Goal: Information Seeking & Learning: Learn about a topic

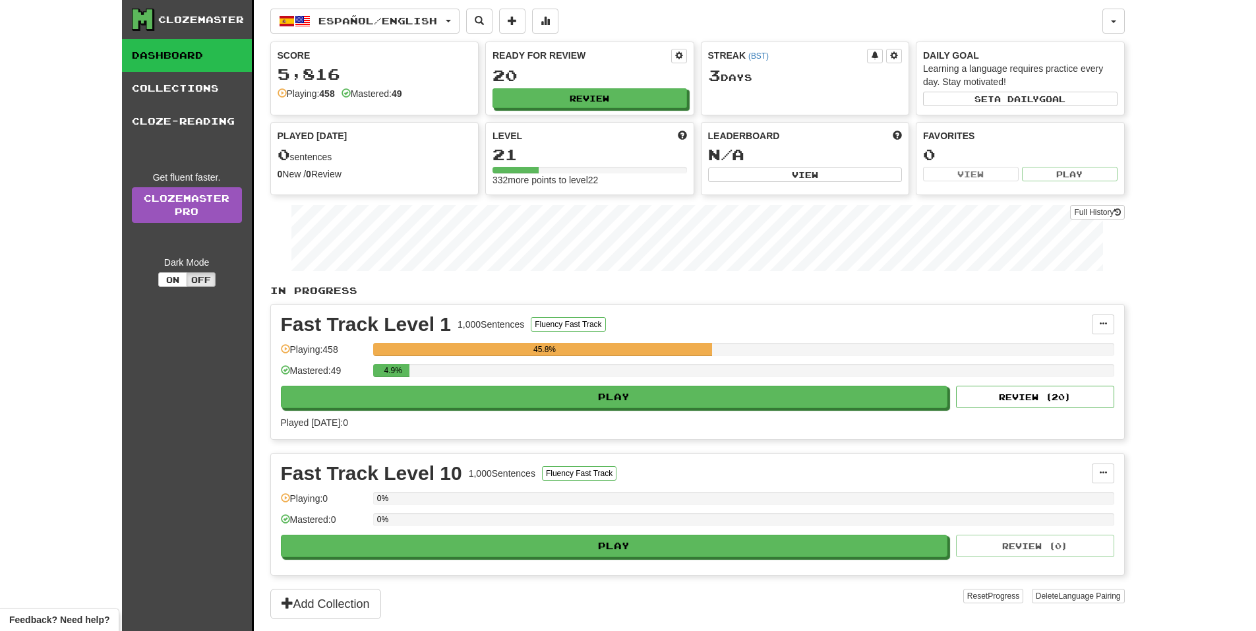
click at [835, 356] on div "45.8%" at bounding box center [743, 354] width 741 height 22
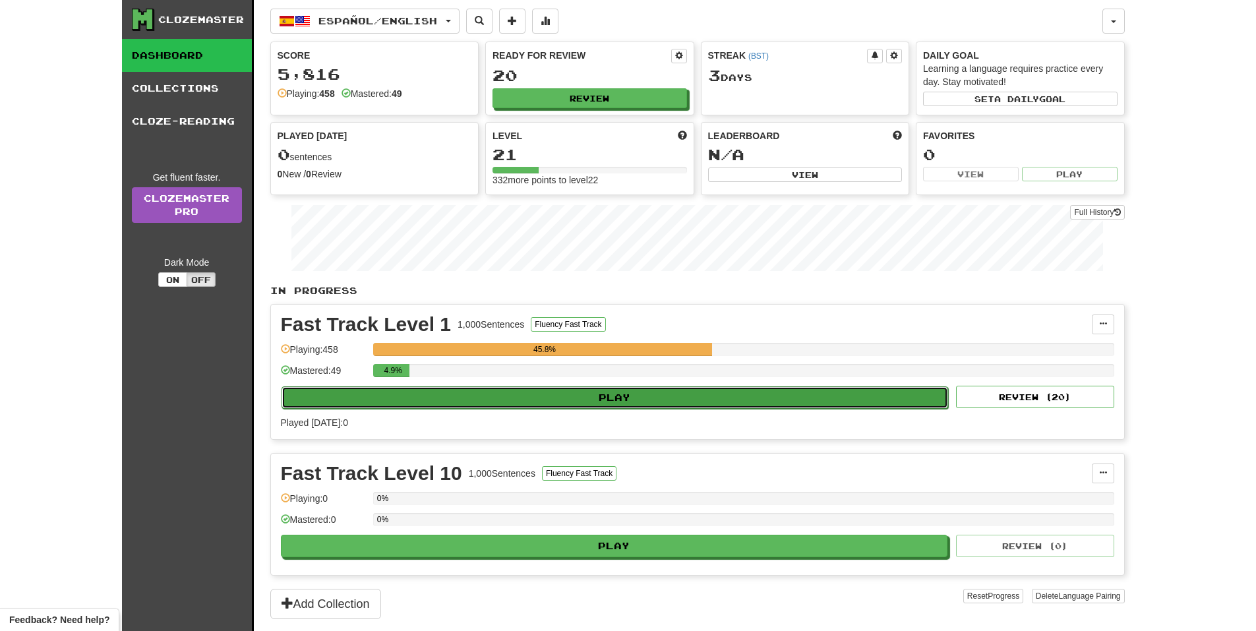
click at [822, 399] on button "Play" at bounding box center [615, 397] width 667 height 22
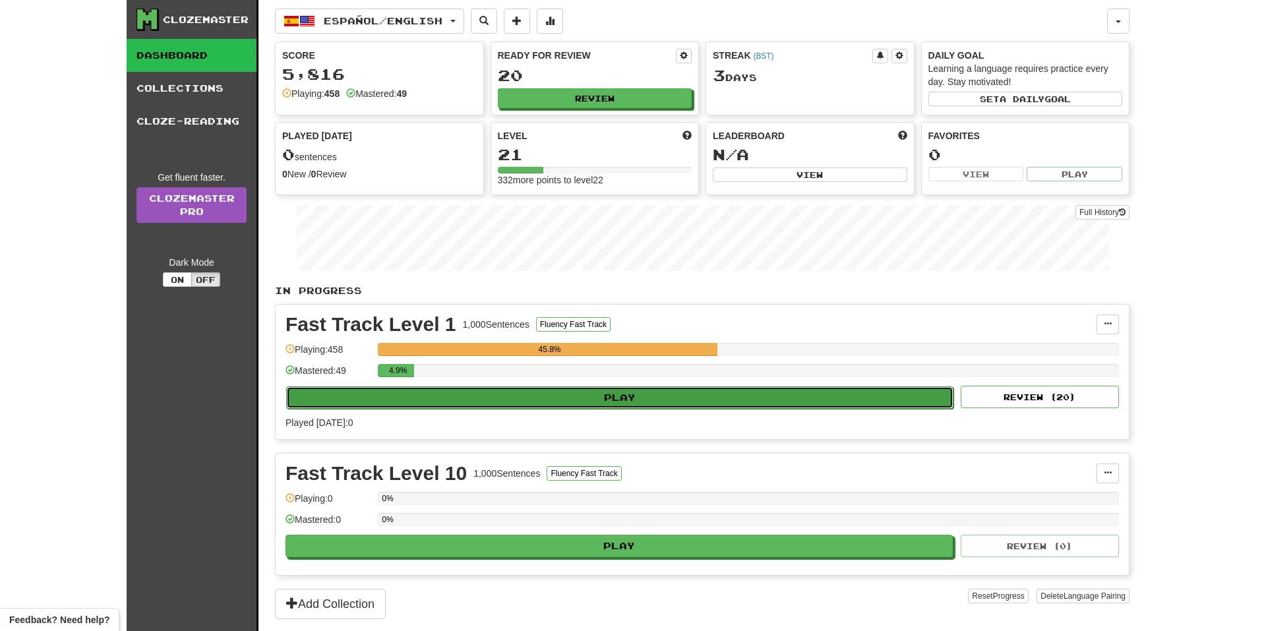
select select "**"
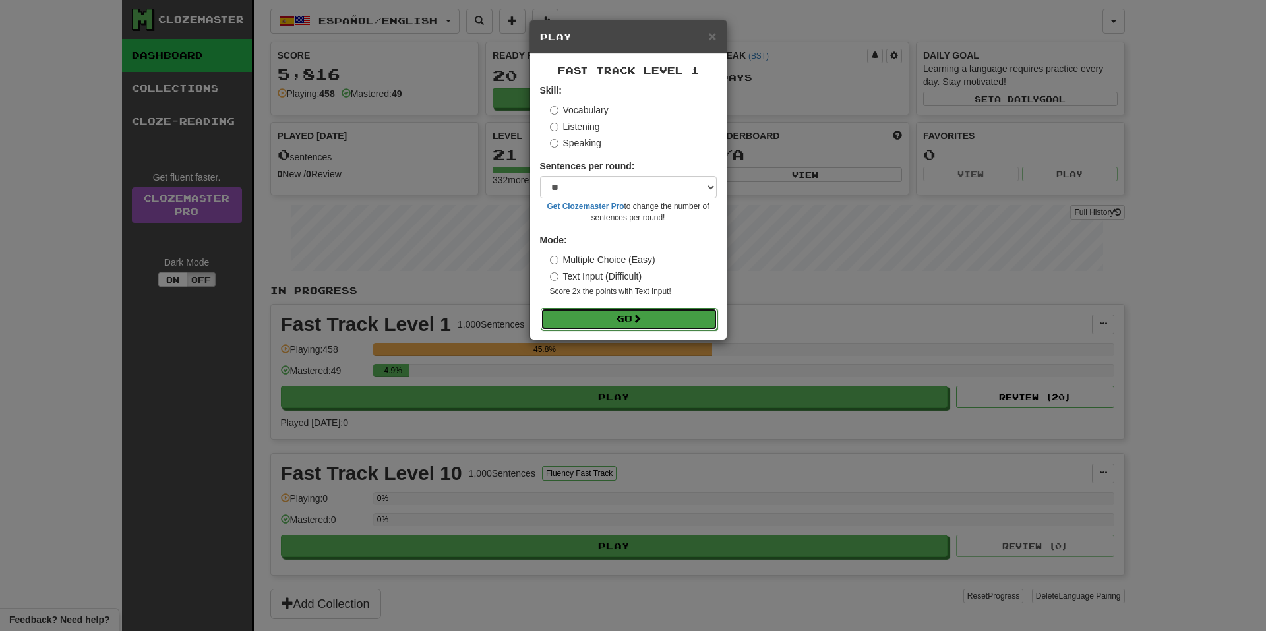
click at [626, 310] on button "Go" at bounding box center [629, 319] width 177 height 22
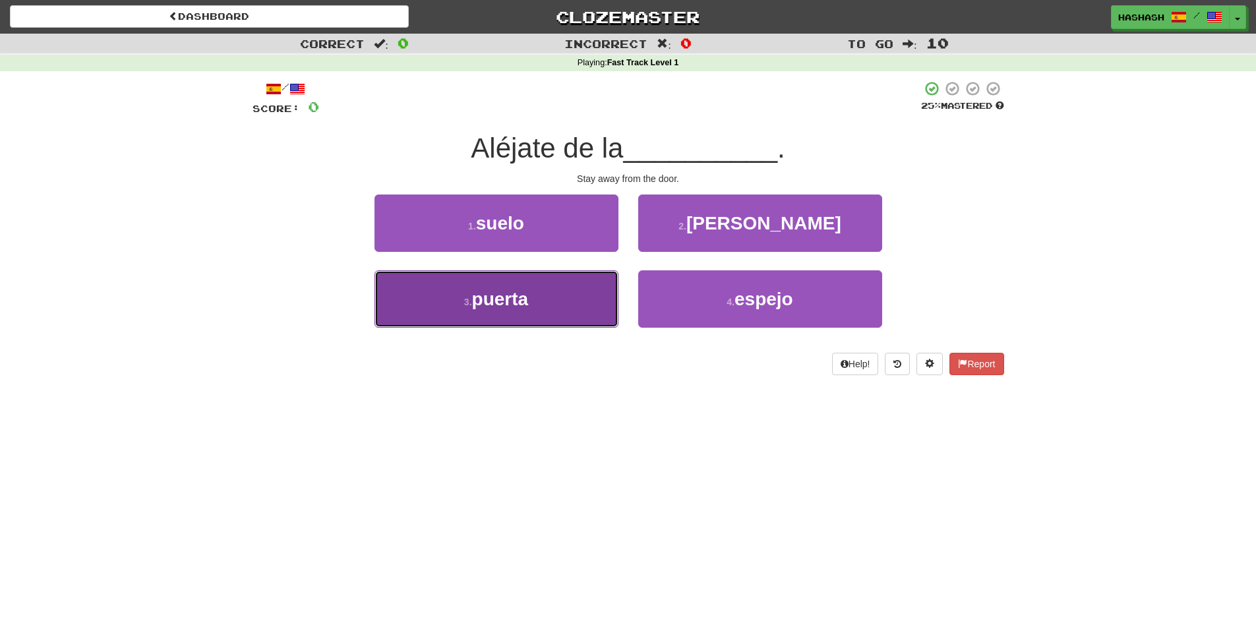
click at [581, 305] on button "3 . puerta" at bounding box center [497, 298] width 244 height 57
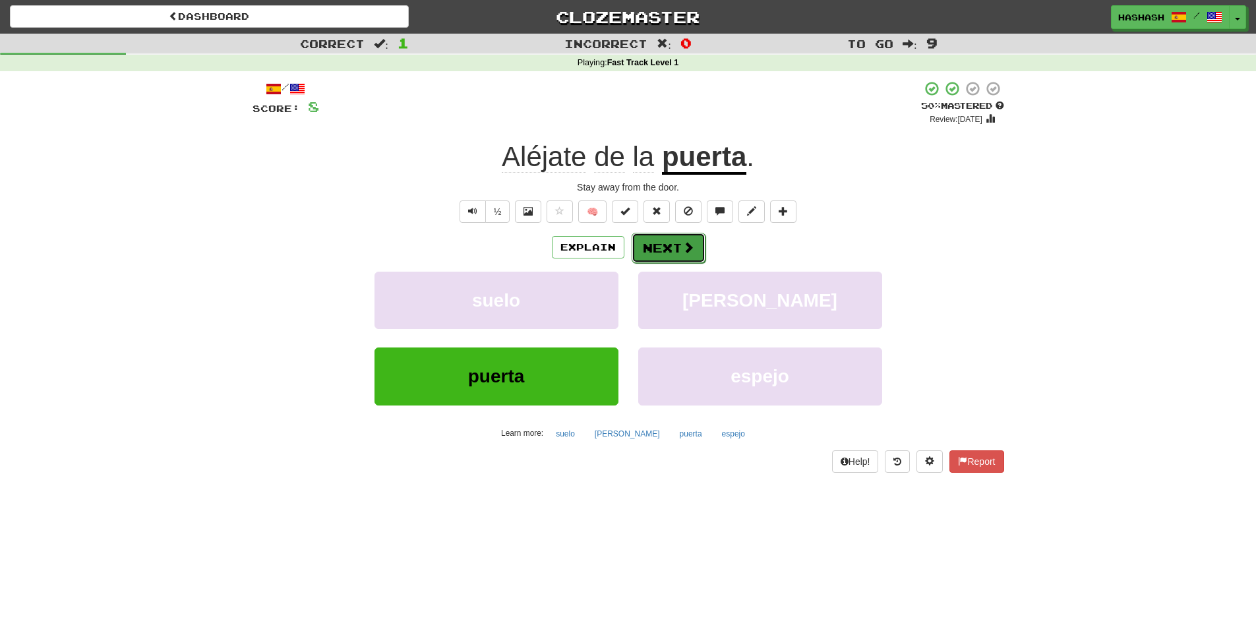
click at [684, 251] on span at bounding box center [688, 247] width 12 height 12
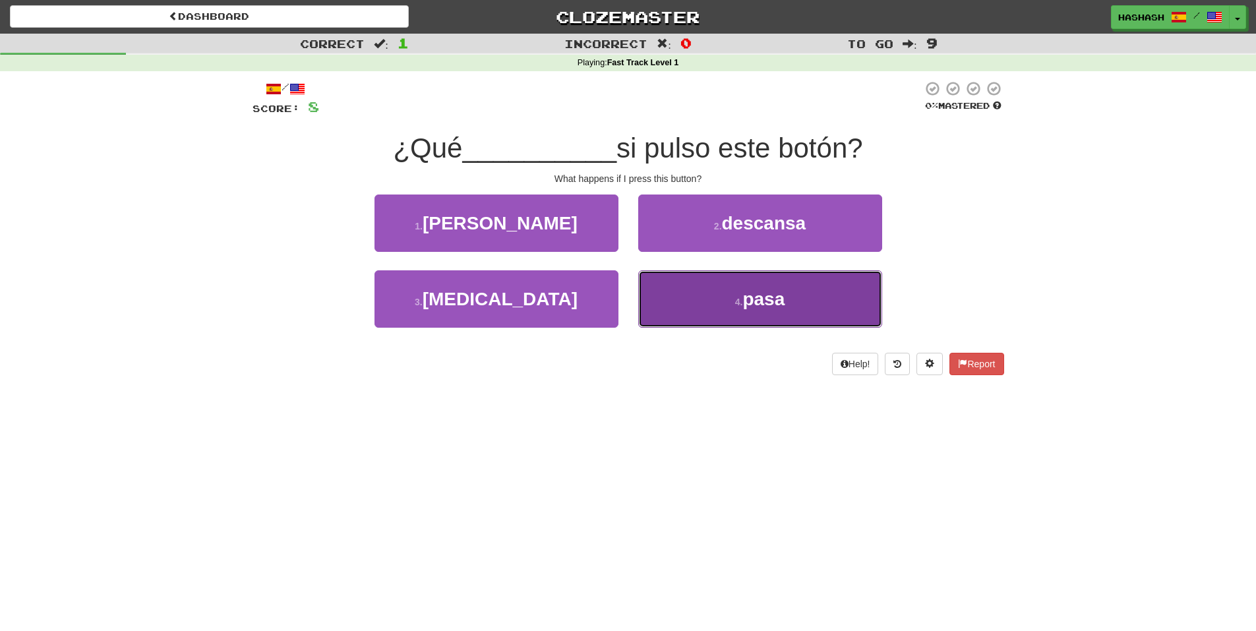
click at [672, 291] on button "4 . pasa" at bounding box center [760, 298] width 244 height 57
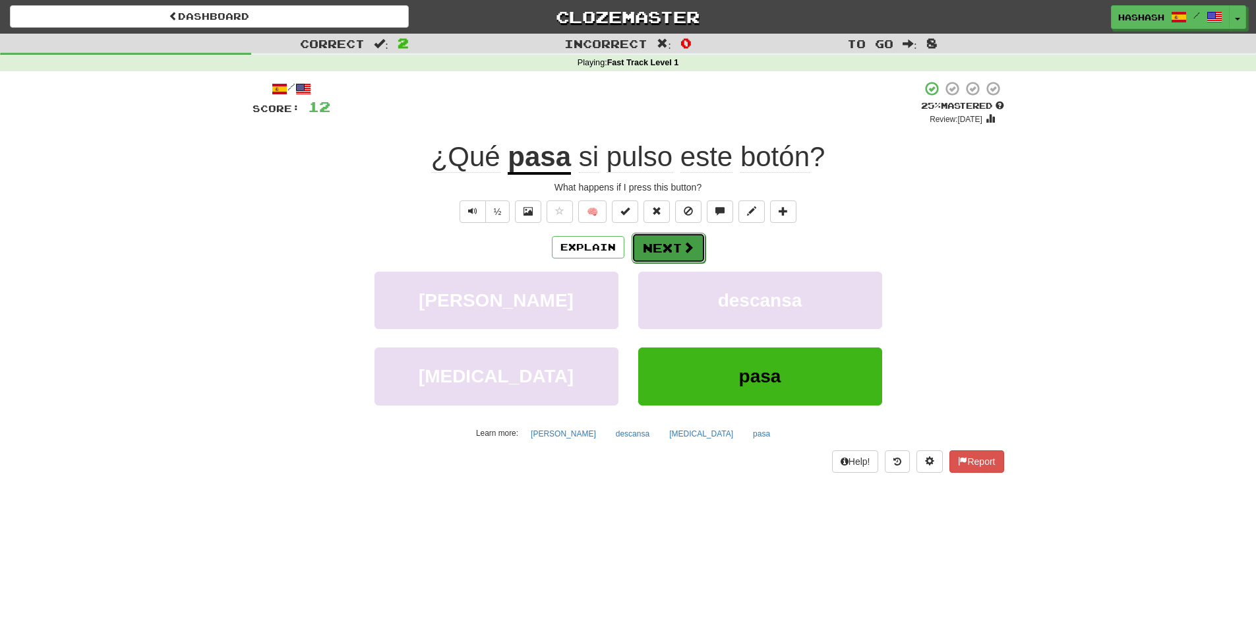
click at [659, 247] on button "Next" at bounding box center [669, 248] width 74 height 30
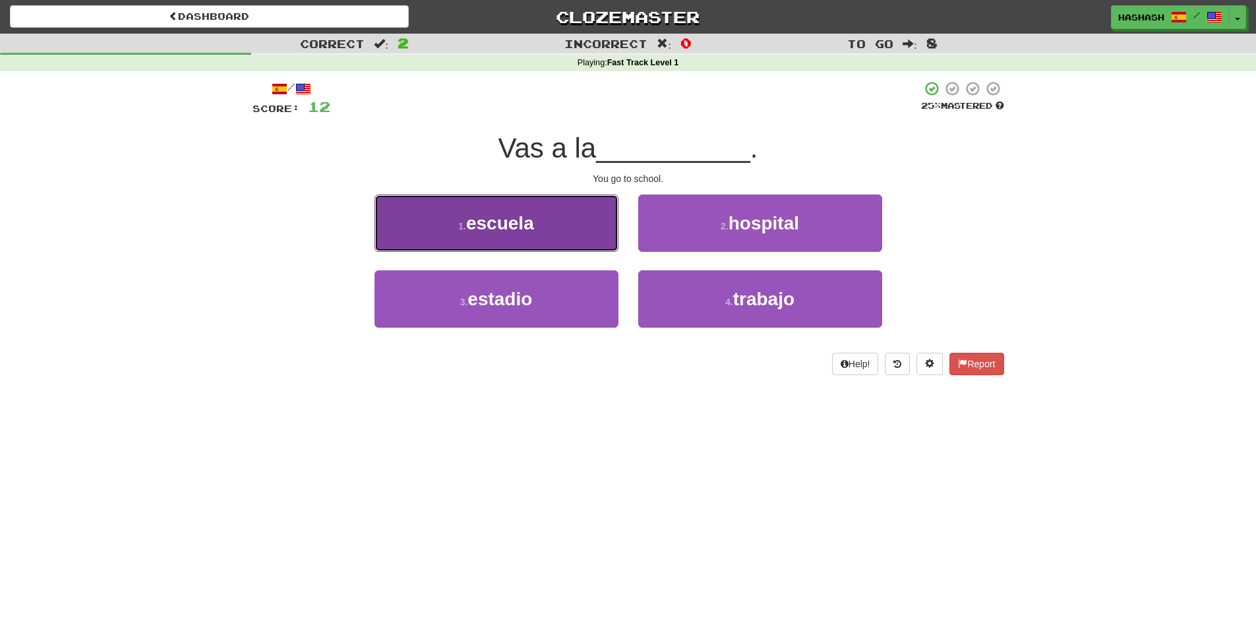
click at [603, 235] on button "1 . escuela" at bounding box center [497, 223] width 244 height 57
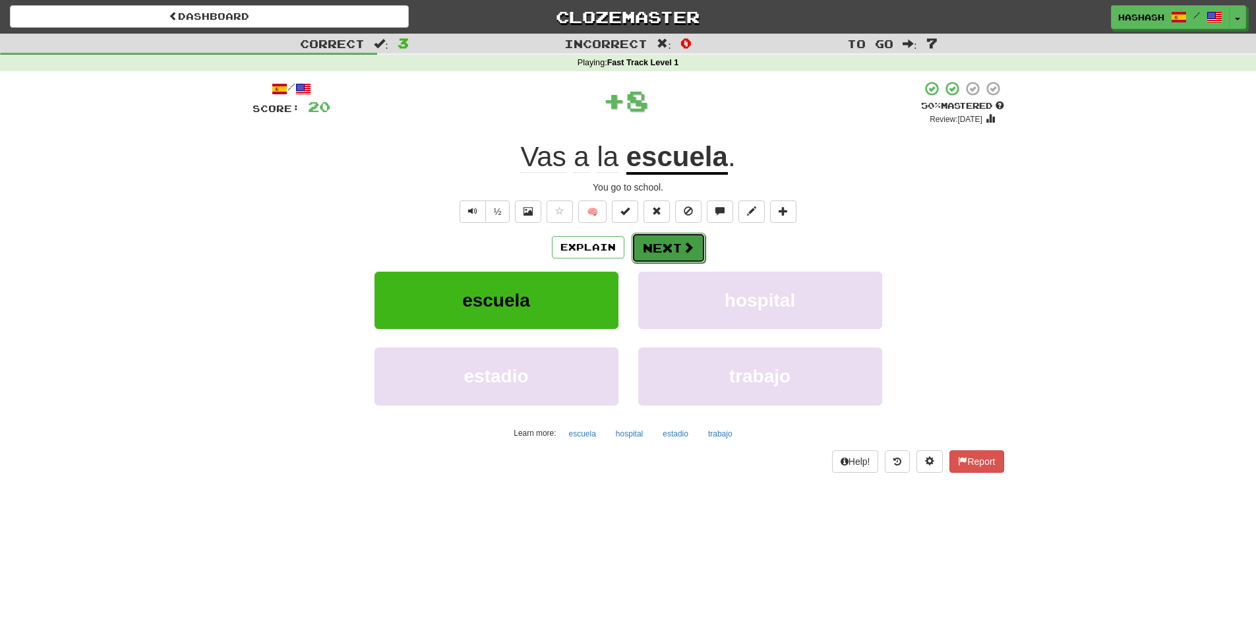
click at [659, 241] on button "Next" at bounding box center [669, 248] width 74 height 30
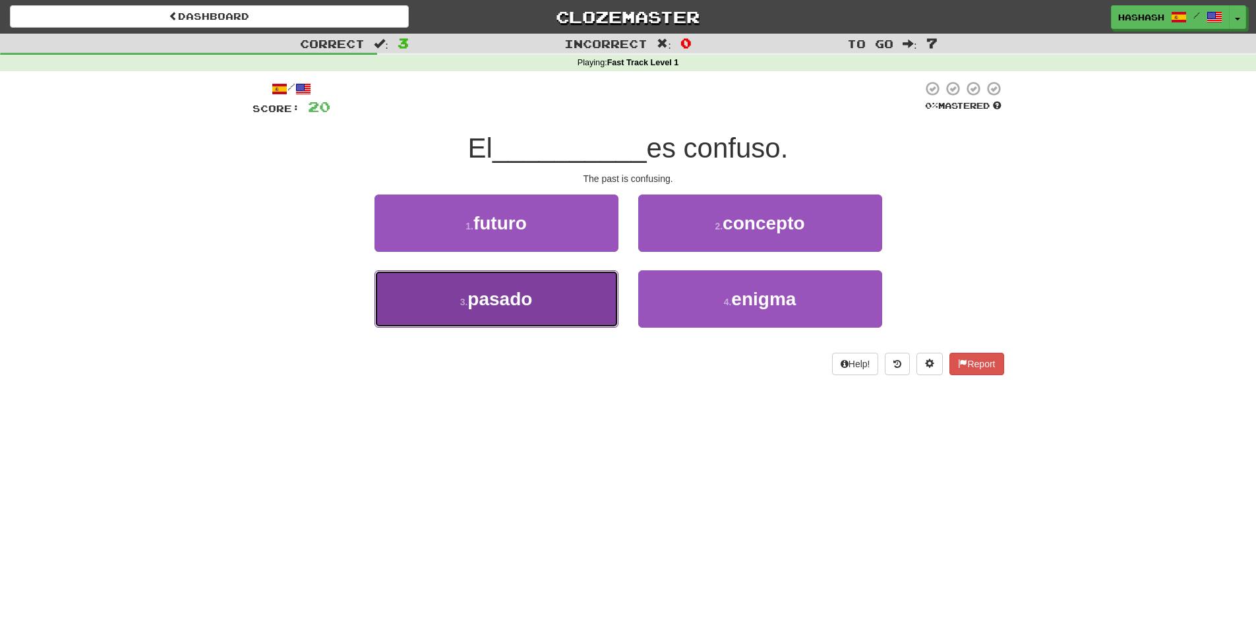
click at [599, 293] on button "3 . pasado" at bounding box center [497, 298] width 244 height 57
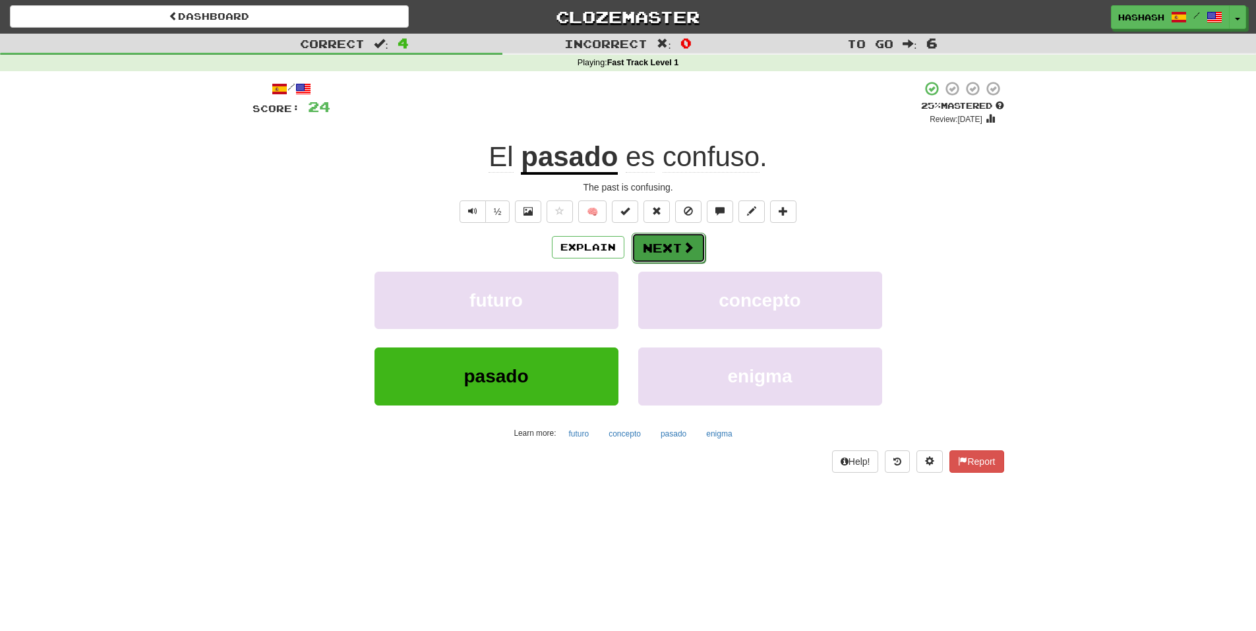
click at [669, 250] on button "Next" at bounding box center [669, 248] width 74 height 30
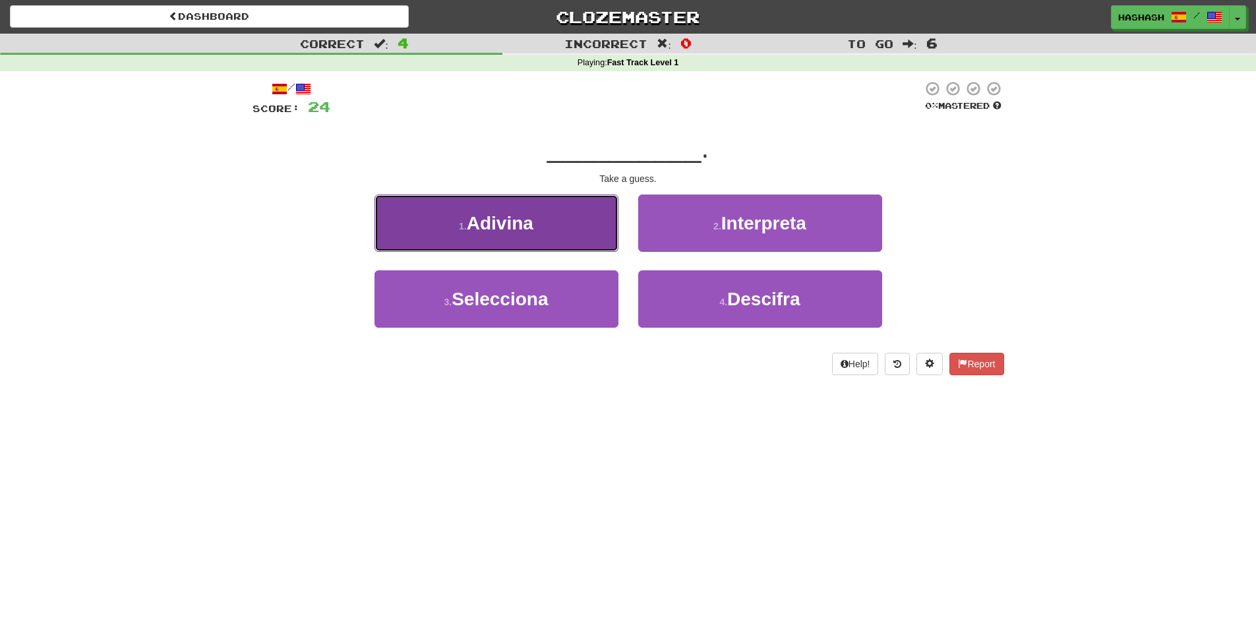
click at [564, 223] on button "1 . Adivina" at bounding box center [497, 223] width 244 height 57
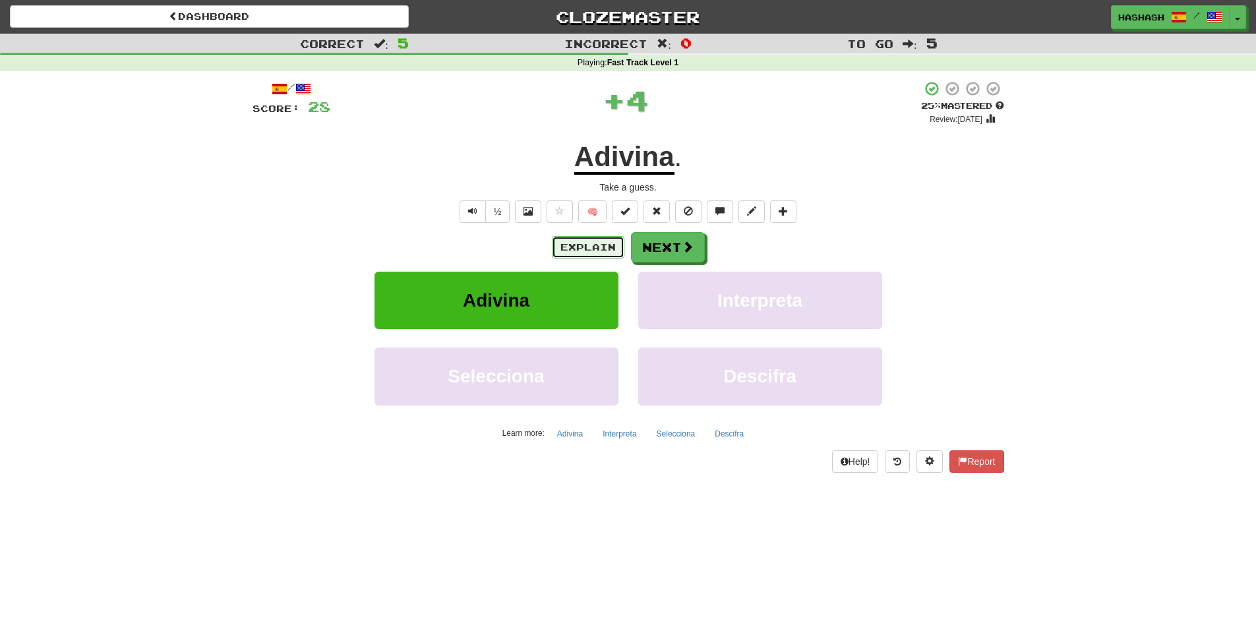
click at [605, 249] on button "Explain" at bounding box center [588, 247] width 73 height 22
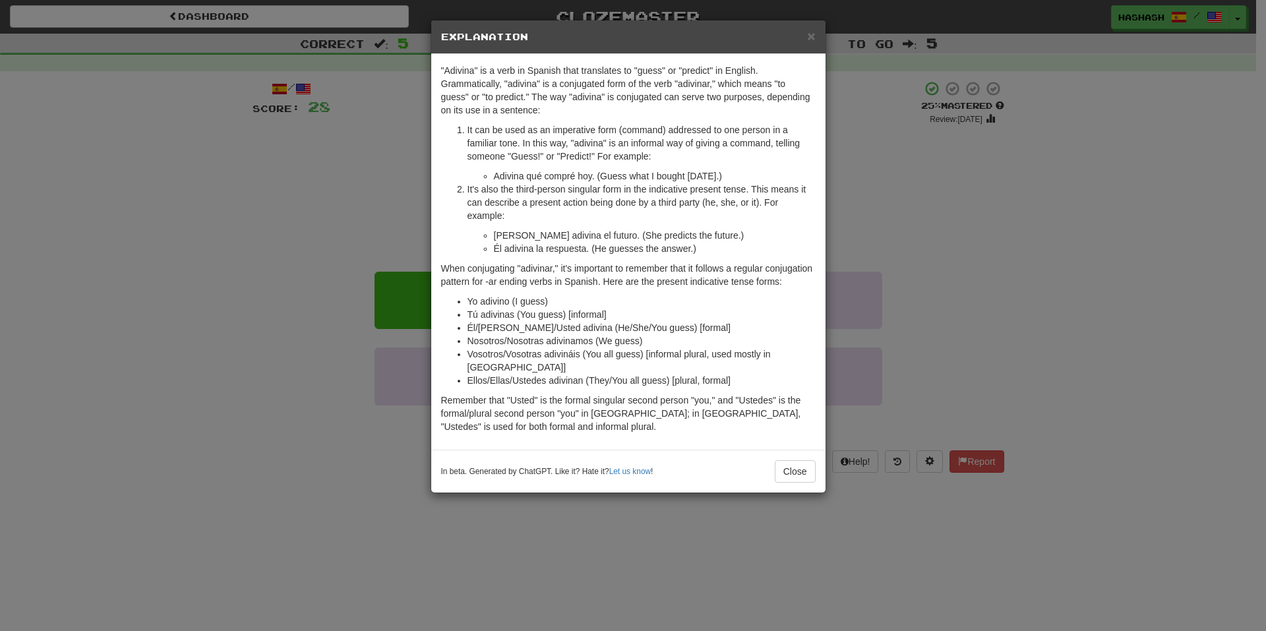
click at [371, 193] on div "× Explanation "Adivina" is a verb in Spanish that translates to "guess" or "pre…" at bounding box center [633, 315] width 1266 height 631
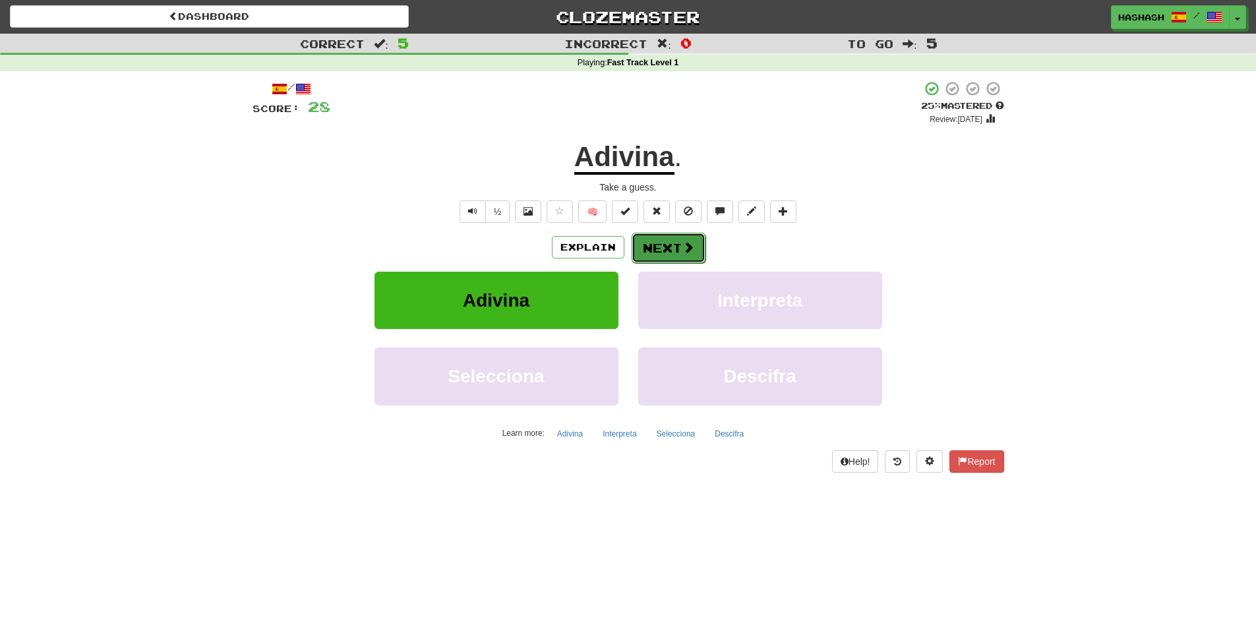
click at [678, 246] on button "Next" at bounding box center [669, 248] width 74 height 30
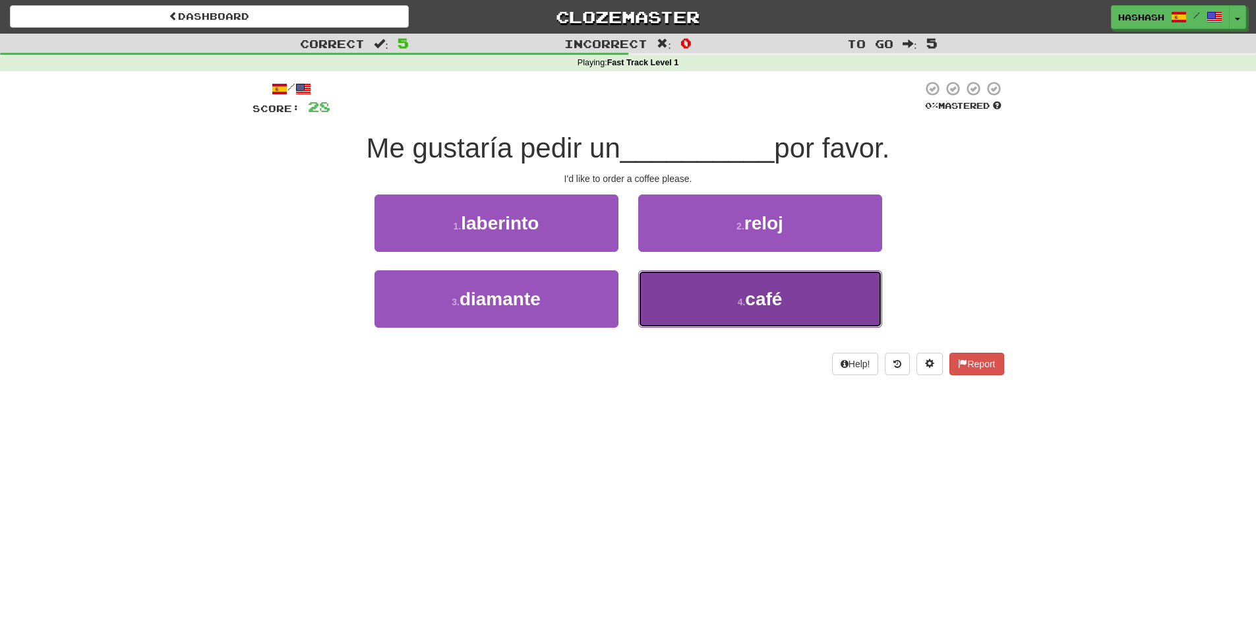
click at [660, 282] on button "4 . café" at bounding box center [760, 298] width 244 height 57
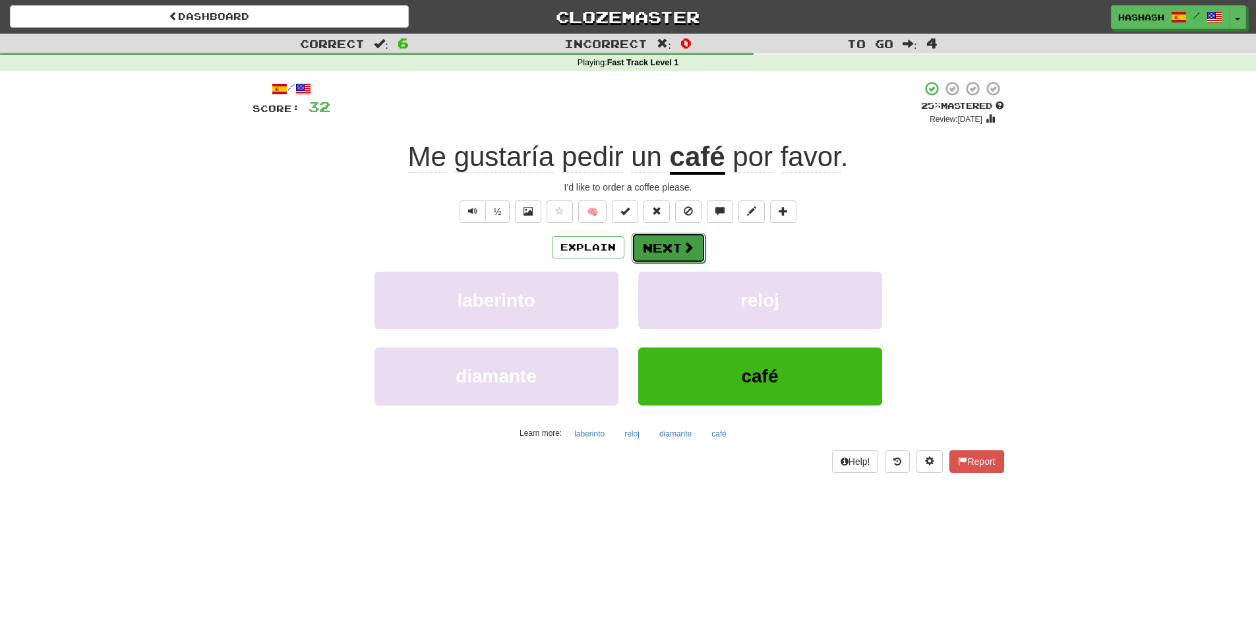
click at [676, 245] on button "Next" at bounding box center [669, 248] width 74 height 30
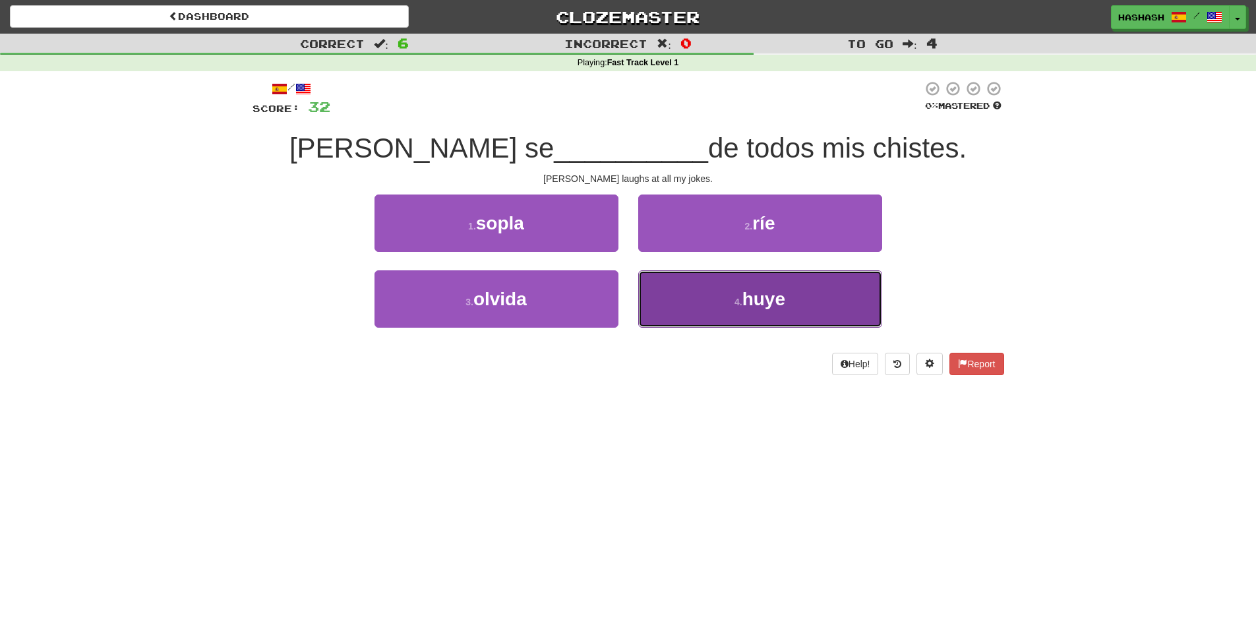
click at [695, 280] on button "4 . [GEOGRAPHIC_DATA]" at bounding box center [760, 298] width 244 height 57
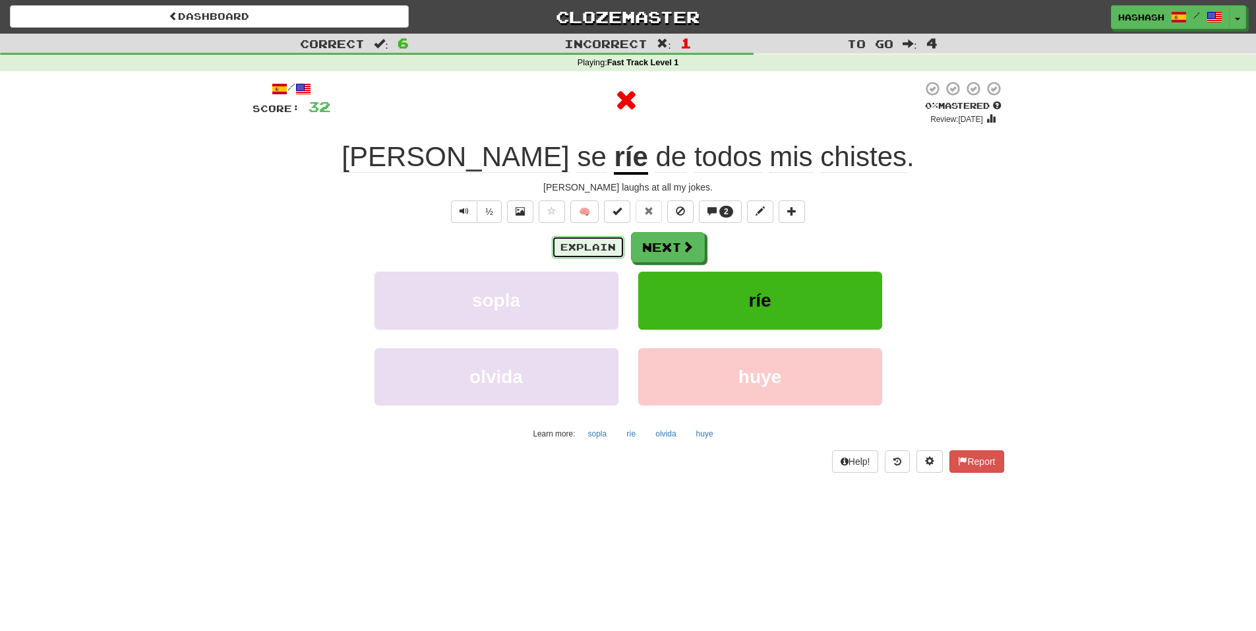
click at [589, 243] on button "Explain" at bounding box center [588, 247] width 73 height 22
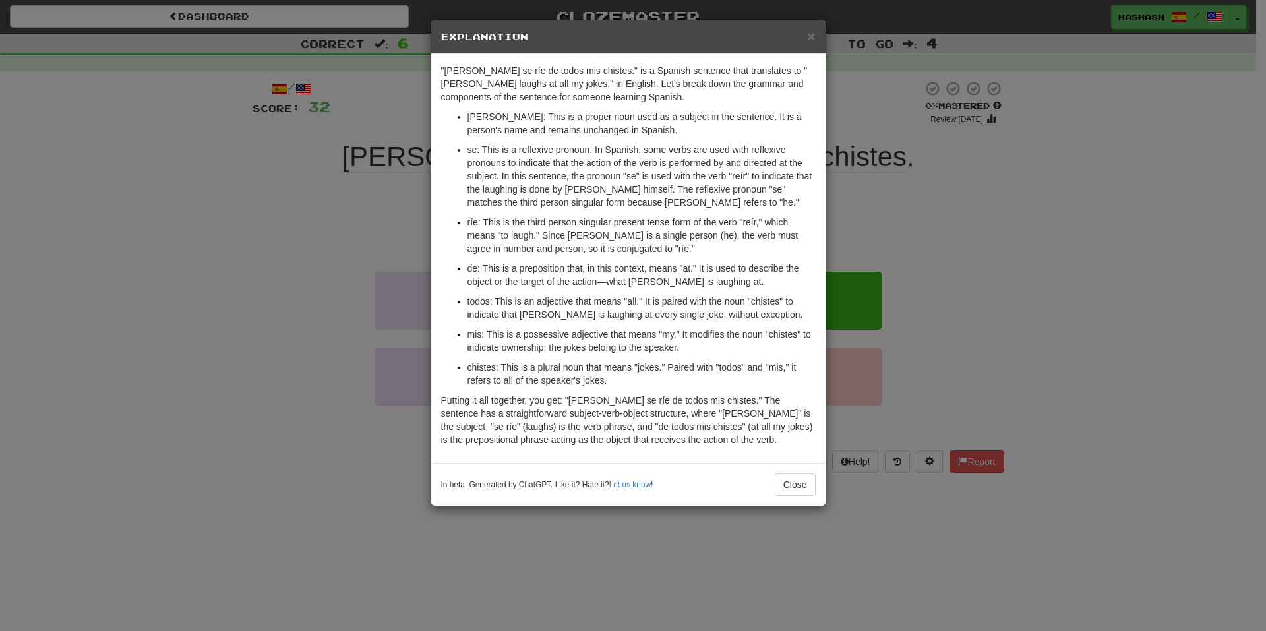
click at [358, 215] on div "× Explanation "[PERSON_NAME] se ríe de todos mis chistes." is a Spanish sentenc…" at bounding box center [633, 315] width 1266 height 631
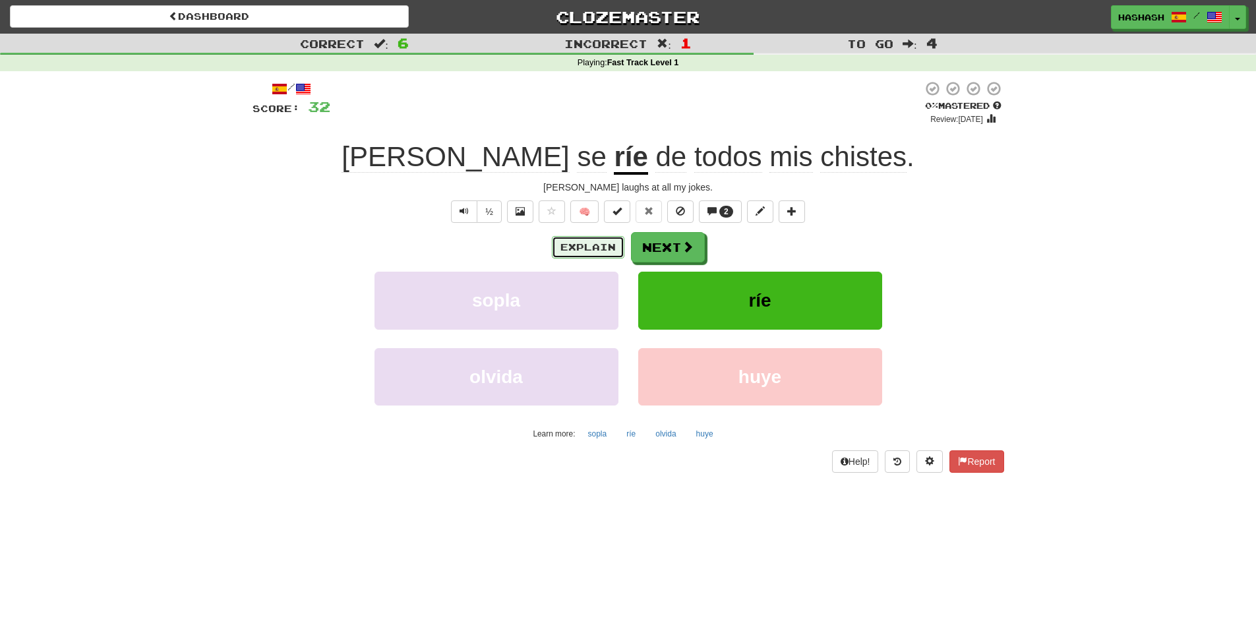
click at [586, 244] on button "Explain" at bounding box center [588, 247] width 73 height 22
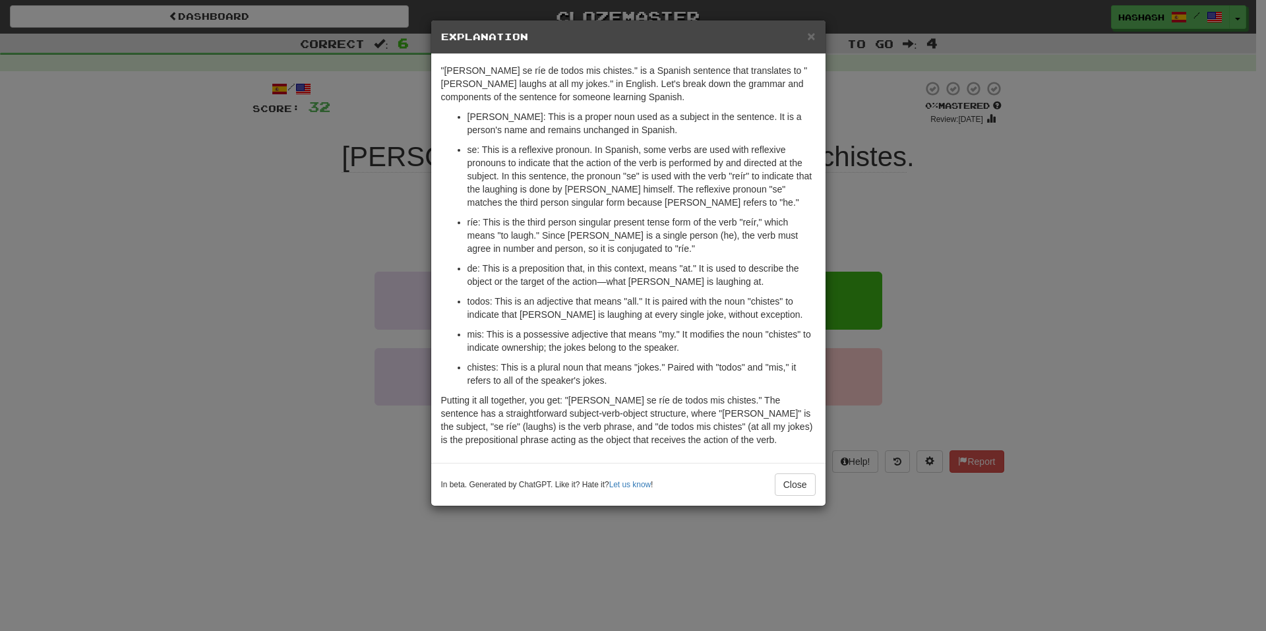
click at [388, 187] on div "× Explanation "[PERSON_NAME] se ríe de todos mis chistes." is a Spanish sentenc…" at bounding box center [633, 315] width 1266 height 631
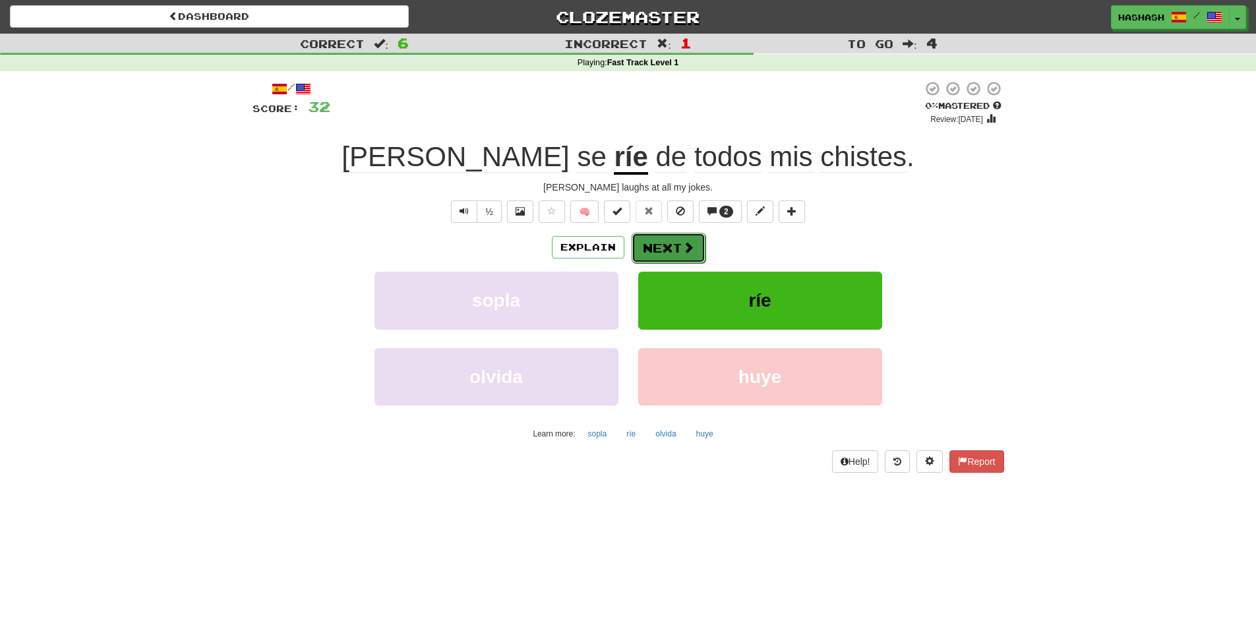
click at [644, 249] on button "Next" at bounding box center [669, 248] width 74 height 30
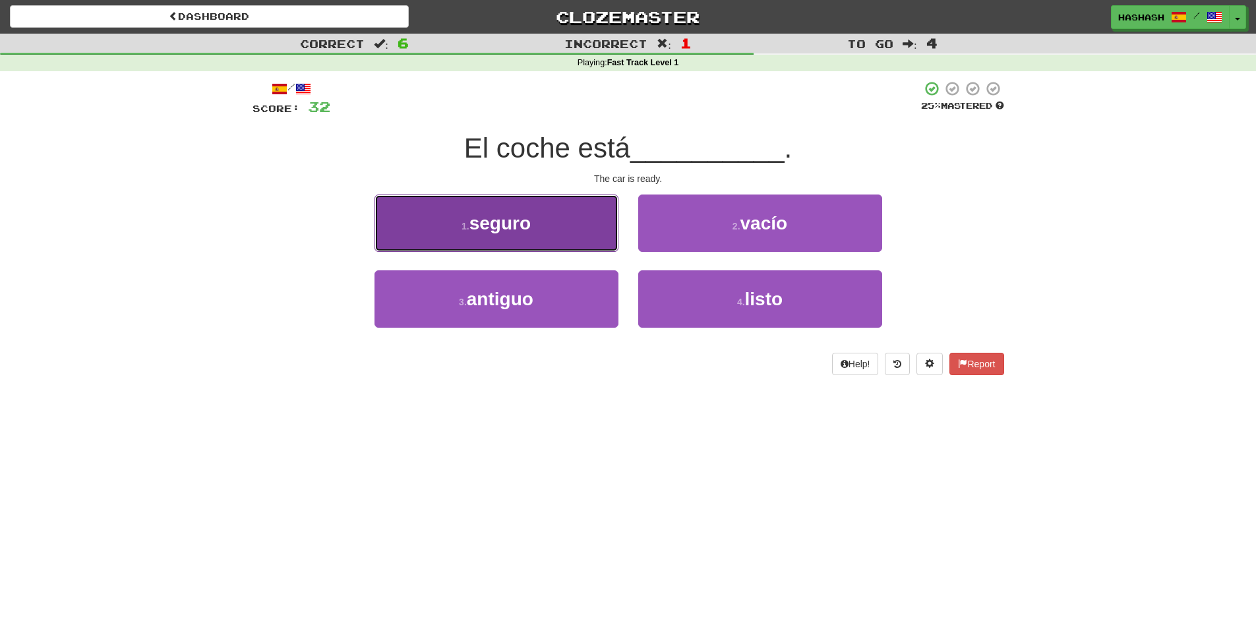
click at [609, 226] on button "1 . seguro" at bounding box center [497, 223] width 244 height 57
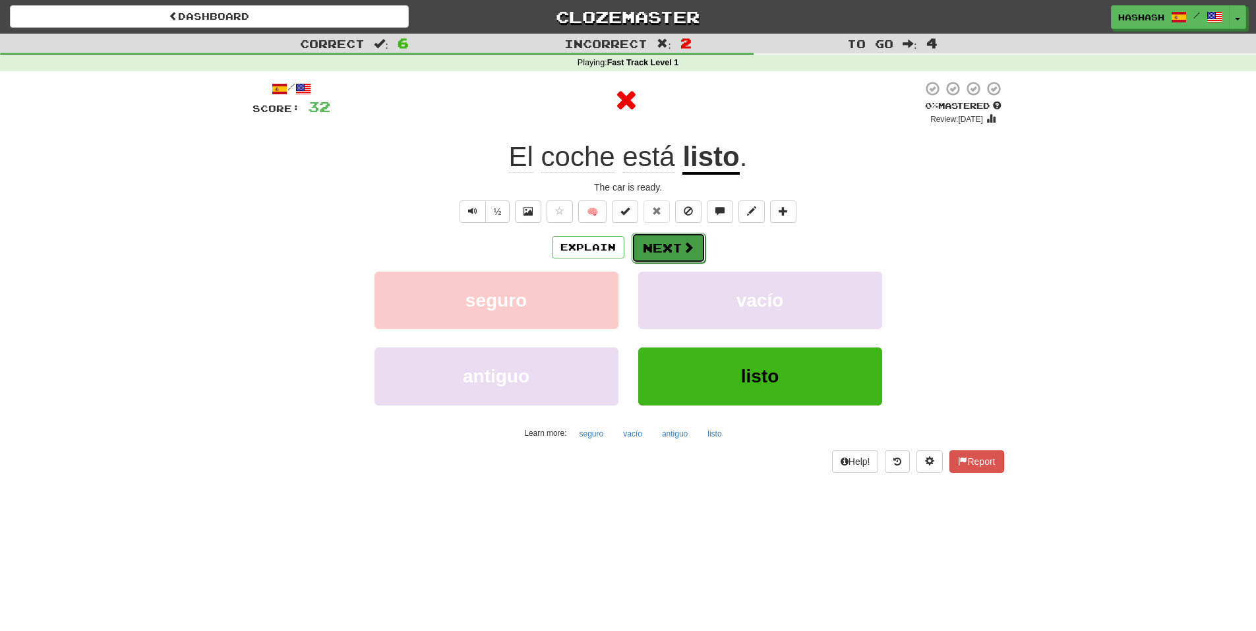
click at [655, 247] on button "Next" at bounding box center [669, 248] width 74 height 30
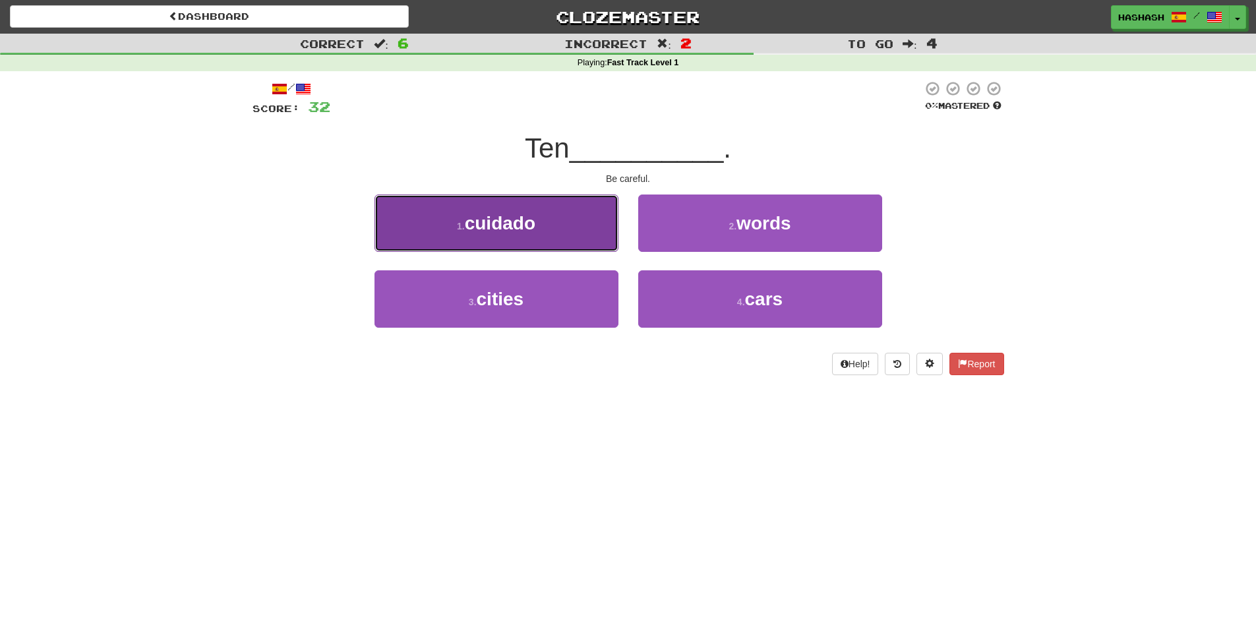
click at [587, 217] on button "1 . cuidado" at bounding box center [497, 223] width 244 height 57
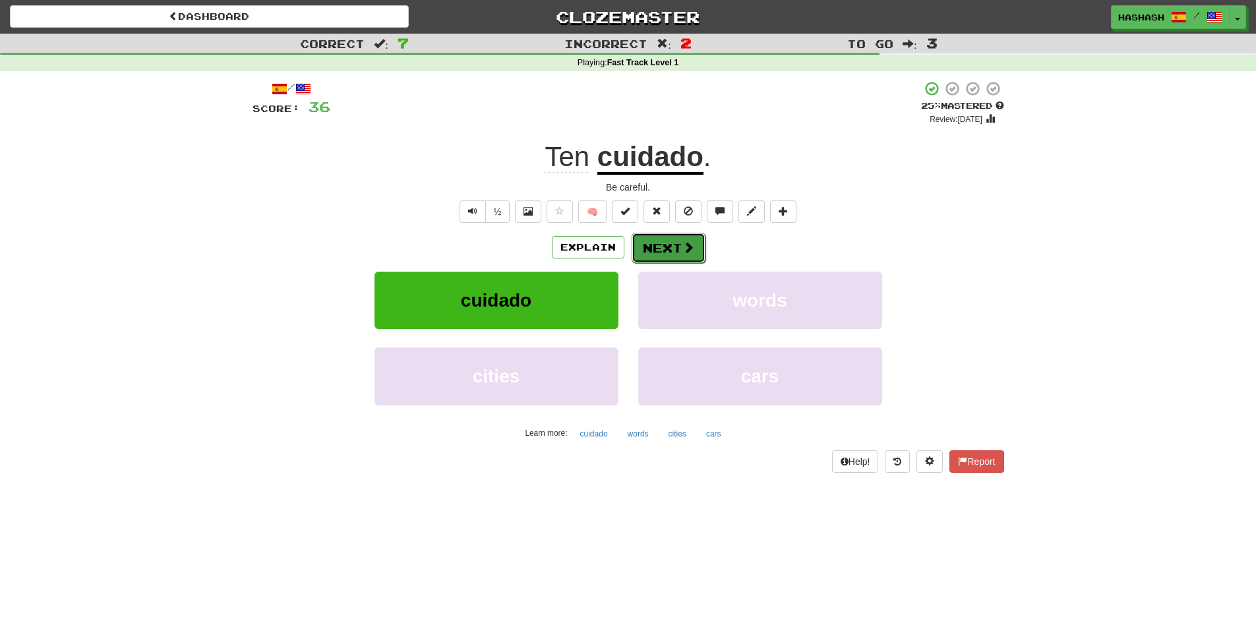
click at [644, 245] on button "Next" at bounding box center [669, 248] width 74 height 30
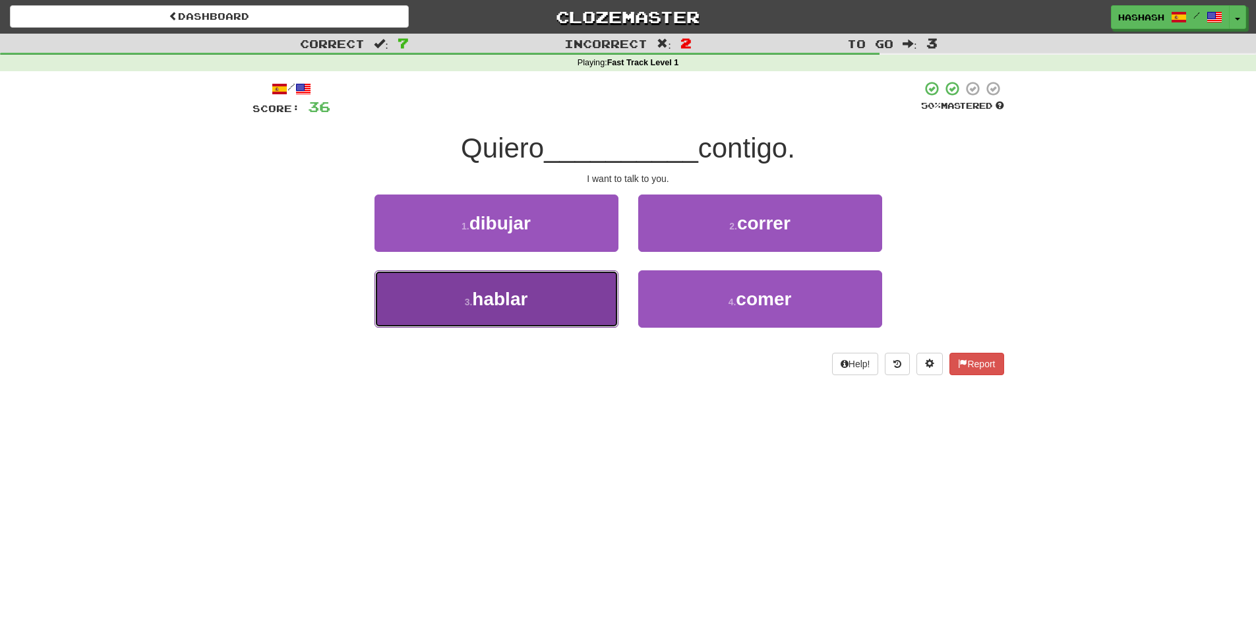
click at [597, 299] on button "3 . hablar" at bounding box center [497, 298] width 244 height 57
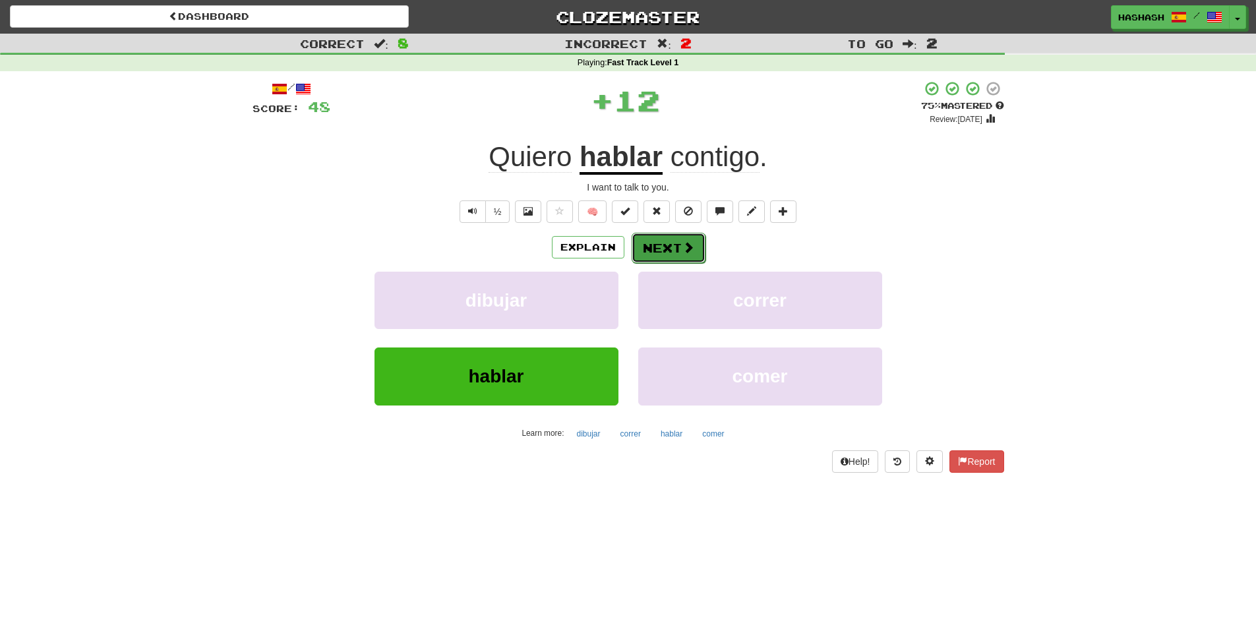
click at [649, 252] on button "Next" at bounding box center [669, 248] width 74 height 30
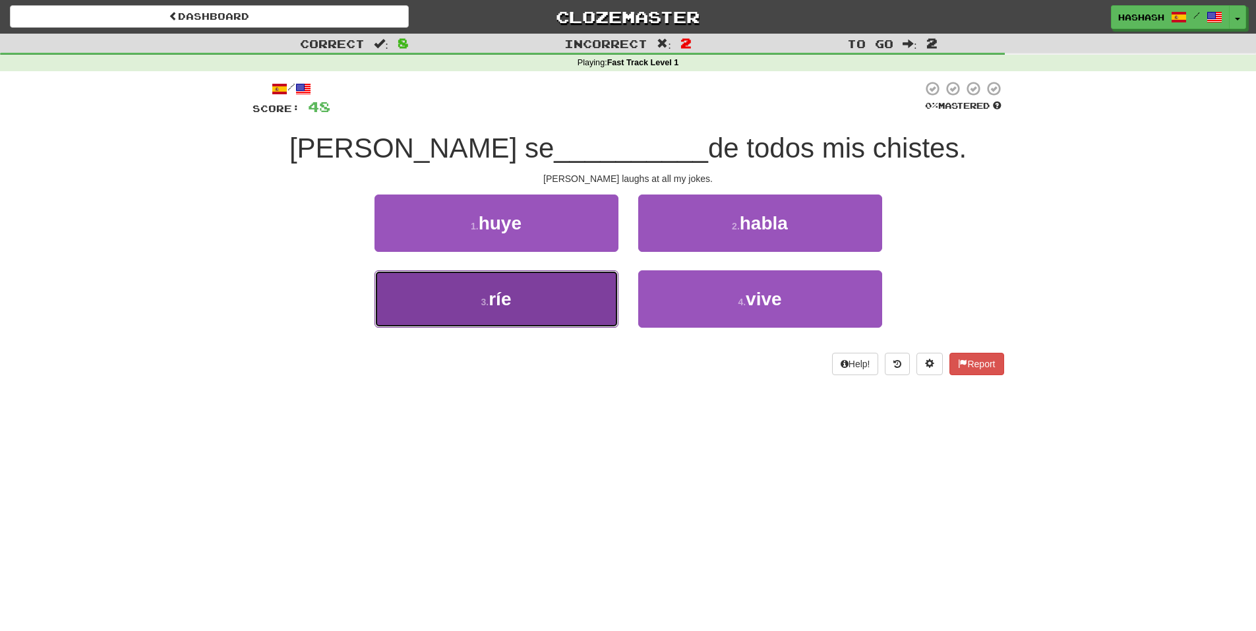
click at [600, 292] on button "3 . [GEOGRAPHIC_DATA]" at bounding box center [497, 298] width 244 height 57
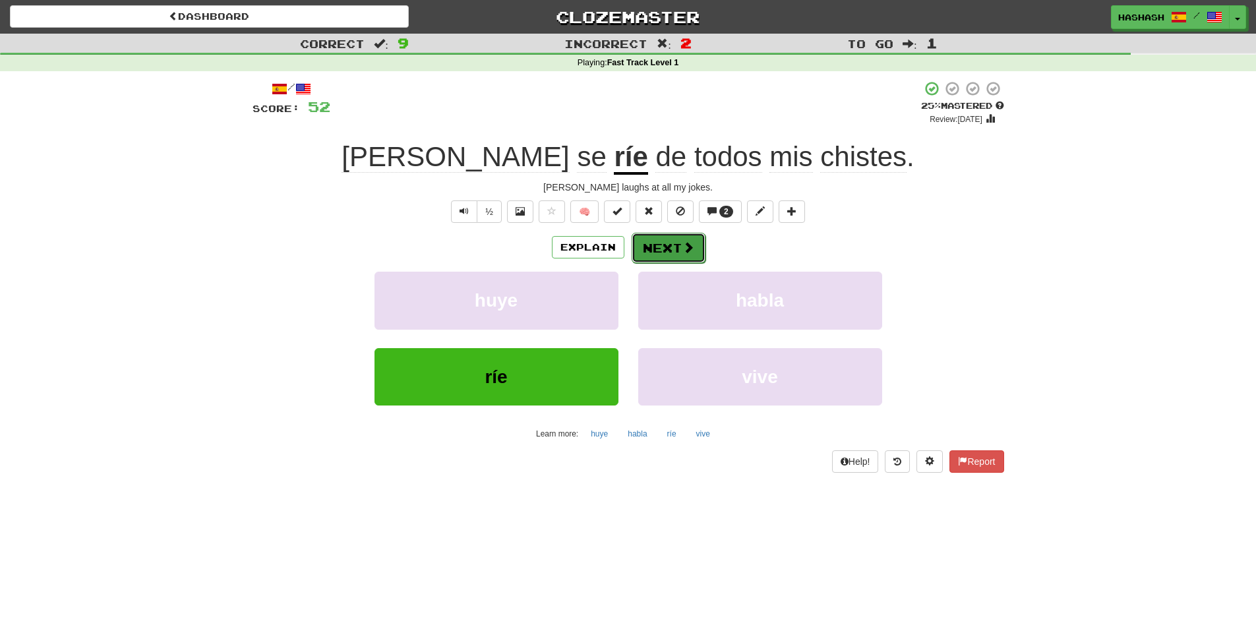
click at [663, 245] on button "Next" at bounding box center [669, 248] width 74 height 30
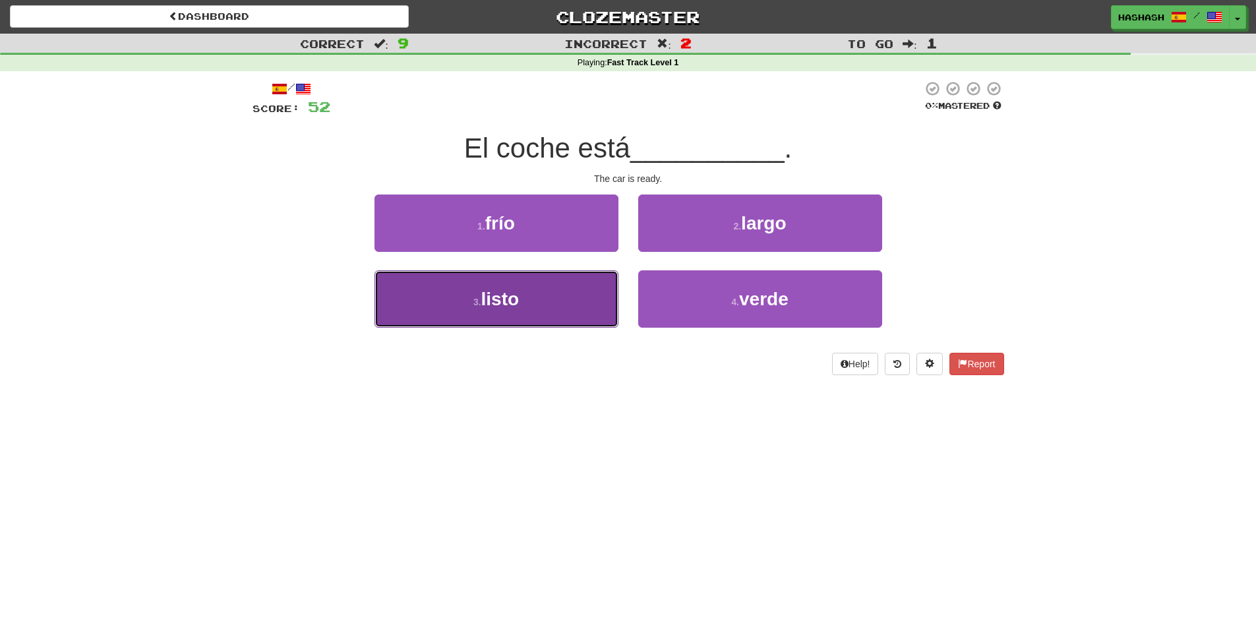
click at [588, 308] on button "3 . listo" at bounding box center [497, 298] width 244 height 57
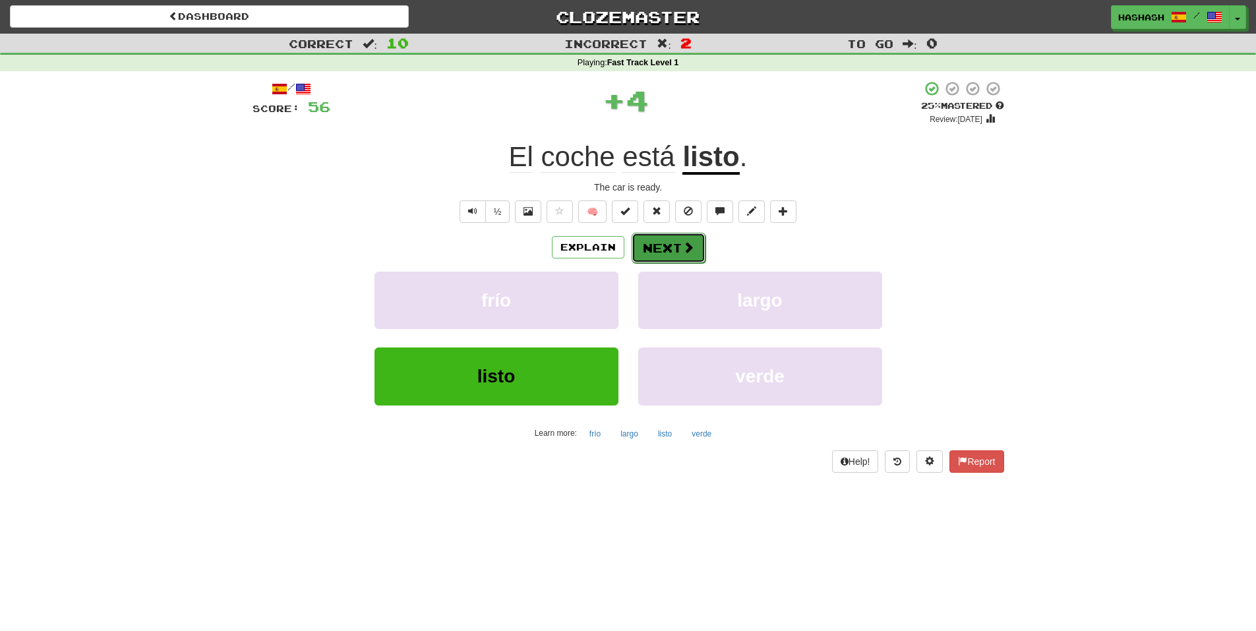
click at [663, 252] on button "Next" at bounding box center [669, 248] width 74 height 30
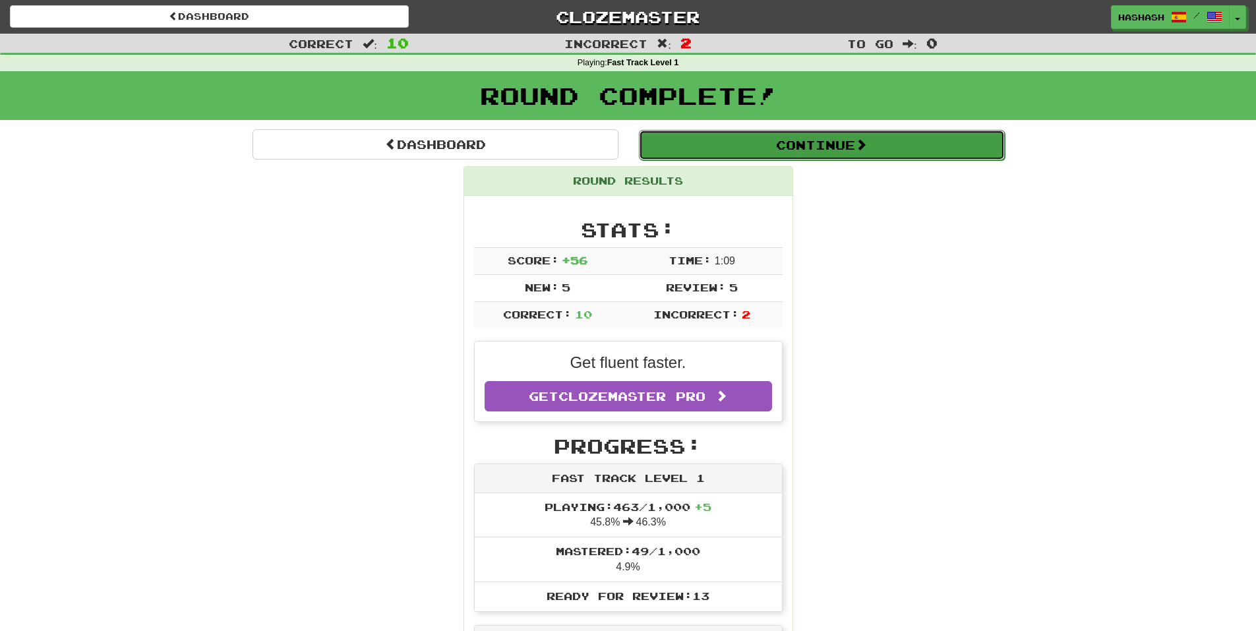
click at [797, 148] on button "Continue" at bounding box center [822, 145] width 366 height 30
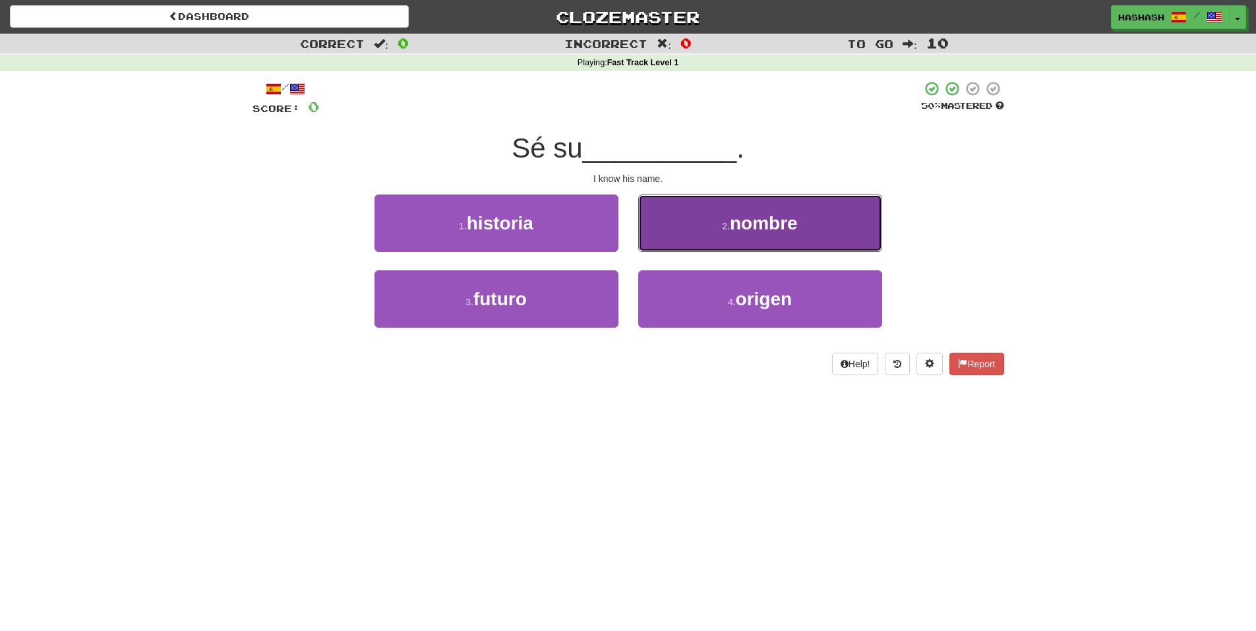
click at [728, 218] on button "2 . nombre" at bounding box center [760, 223] width 244 height 57
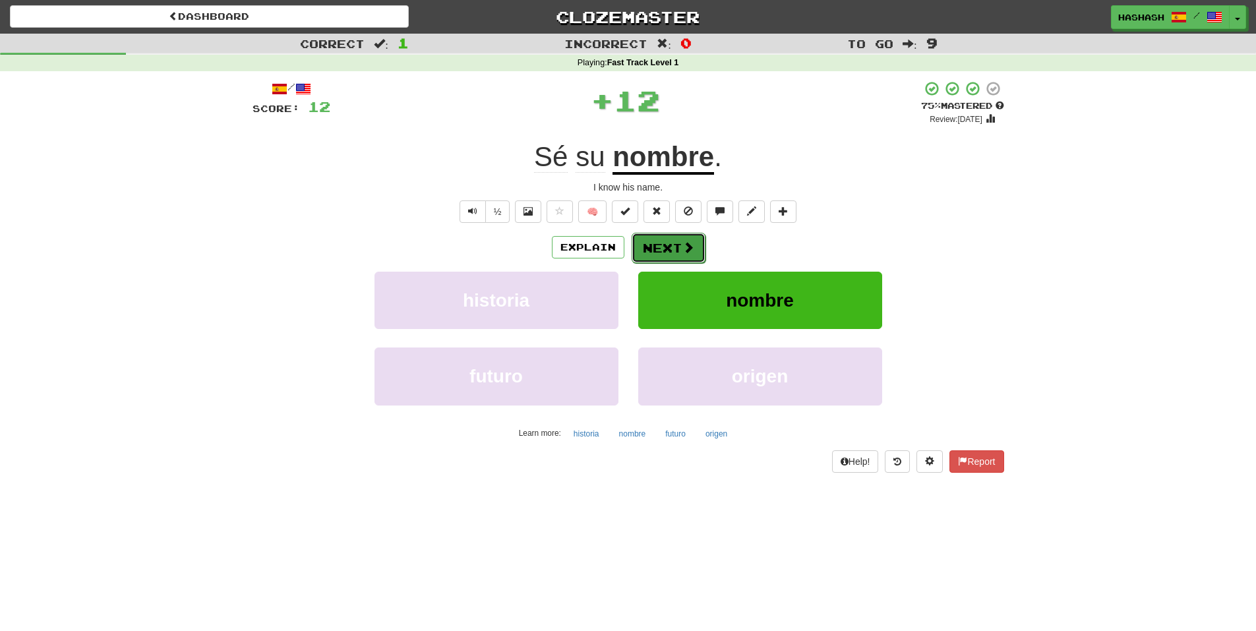
click at [673, 247] on button "Next" at bounding box center [669, 248] width 74 height 30
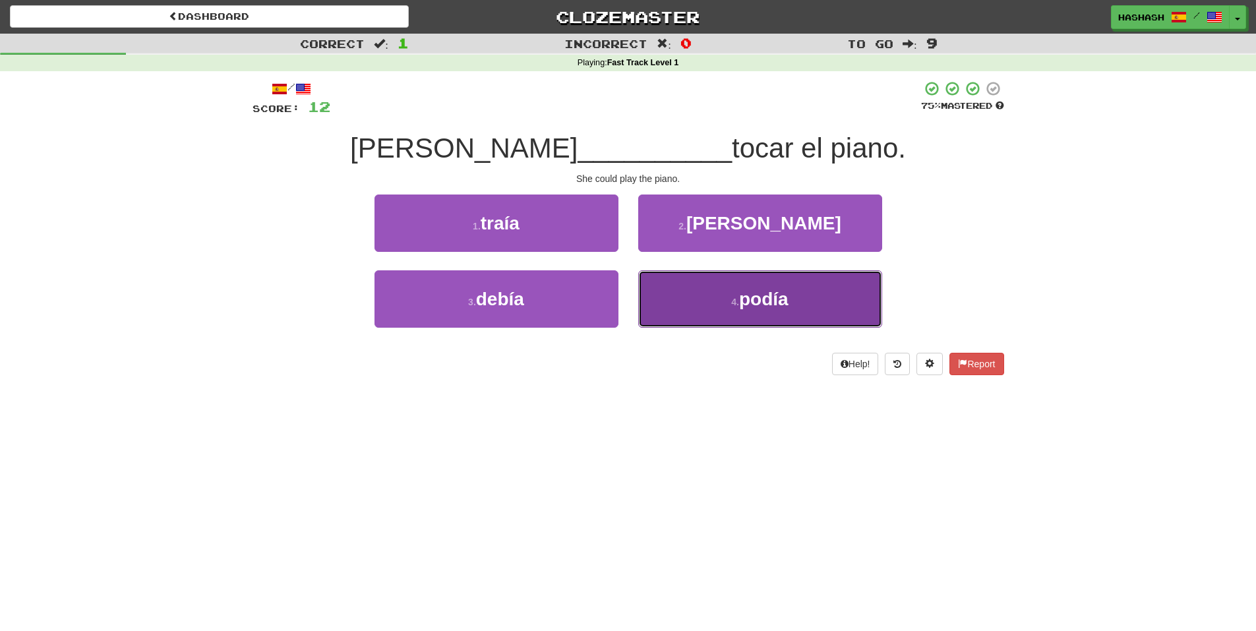
click at [679, 272] on button "4 . podía" at bounding box center [760, 298] width 244 height 57
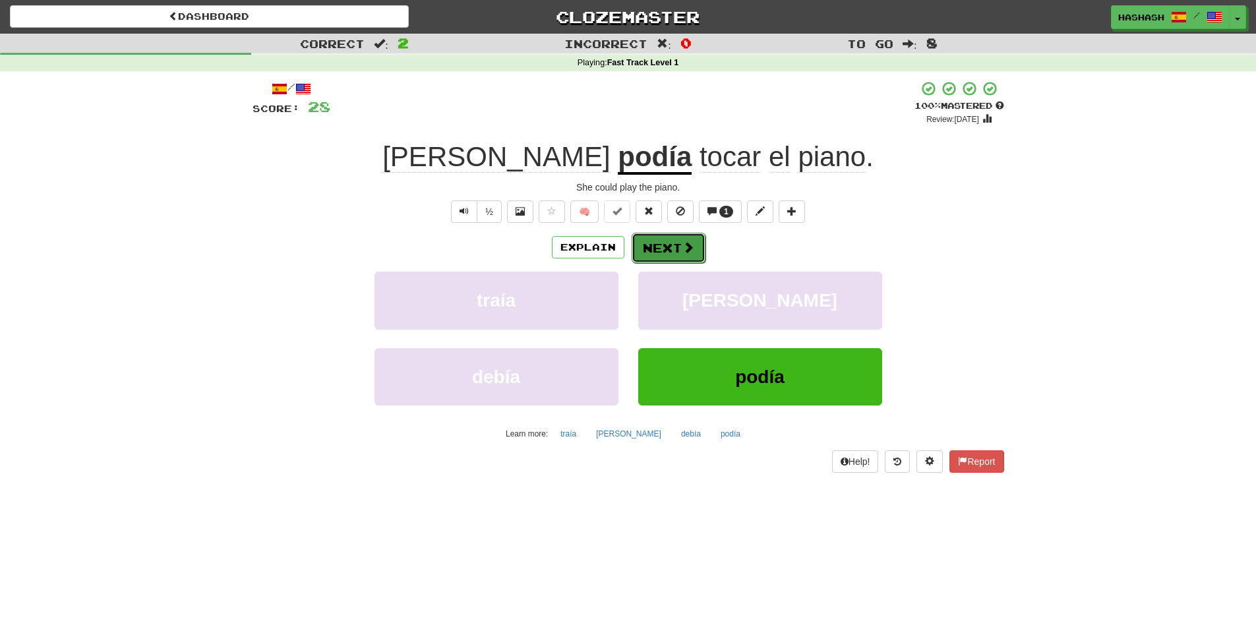
click at [654, 238] on button "Next" at bounding box center [669, 248] width 74 height 30
